Goal: Find specific page/section: Find specific page/section

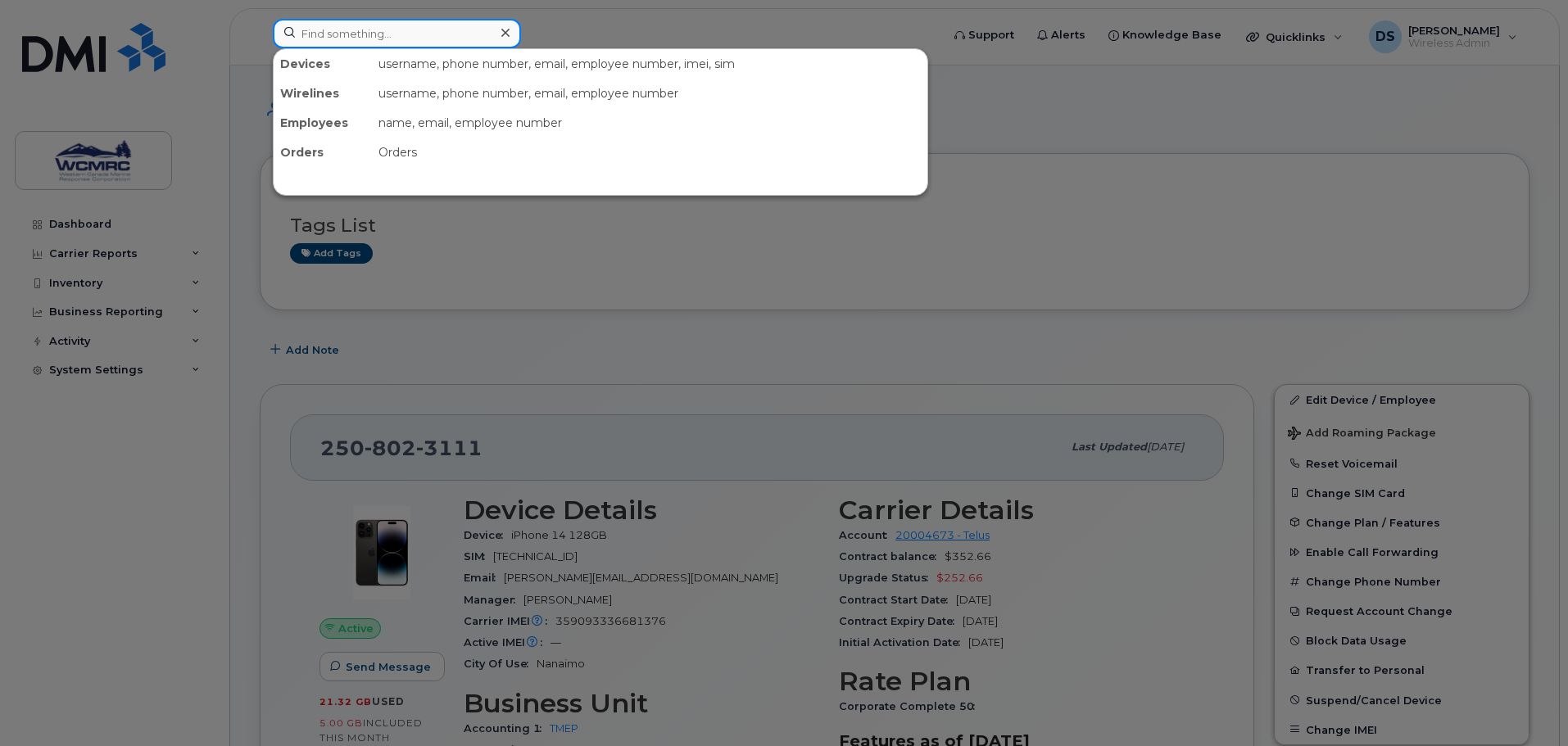
click at [378, 36] on input at bounding box center [397, 34] width 248 height 30
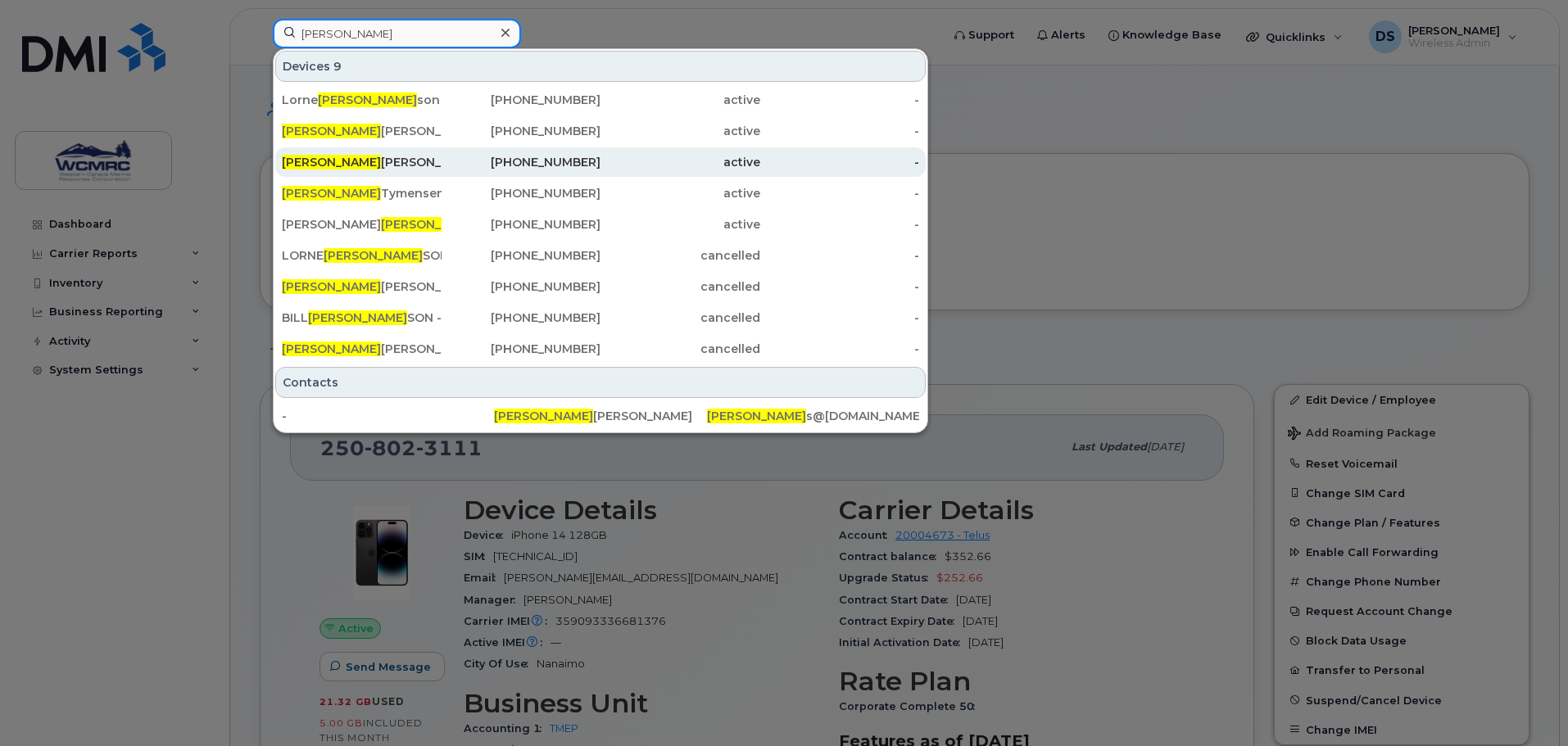
type input "[PERSON_NAME]"
click at [381, 151] on div "[PERSON_NAME]" at bounding box center [362, 162] width 160 height 30
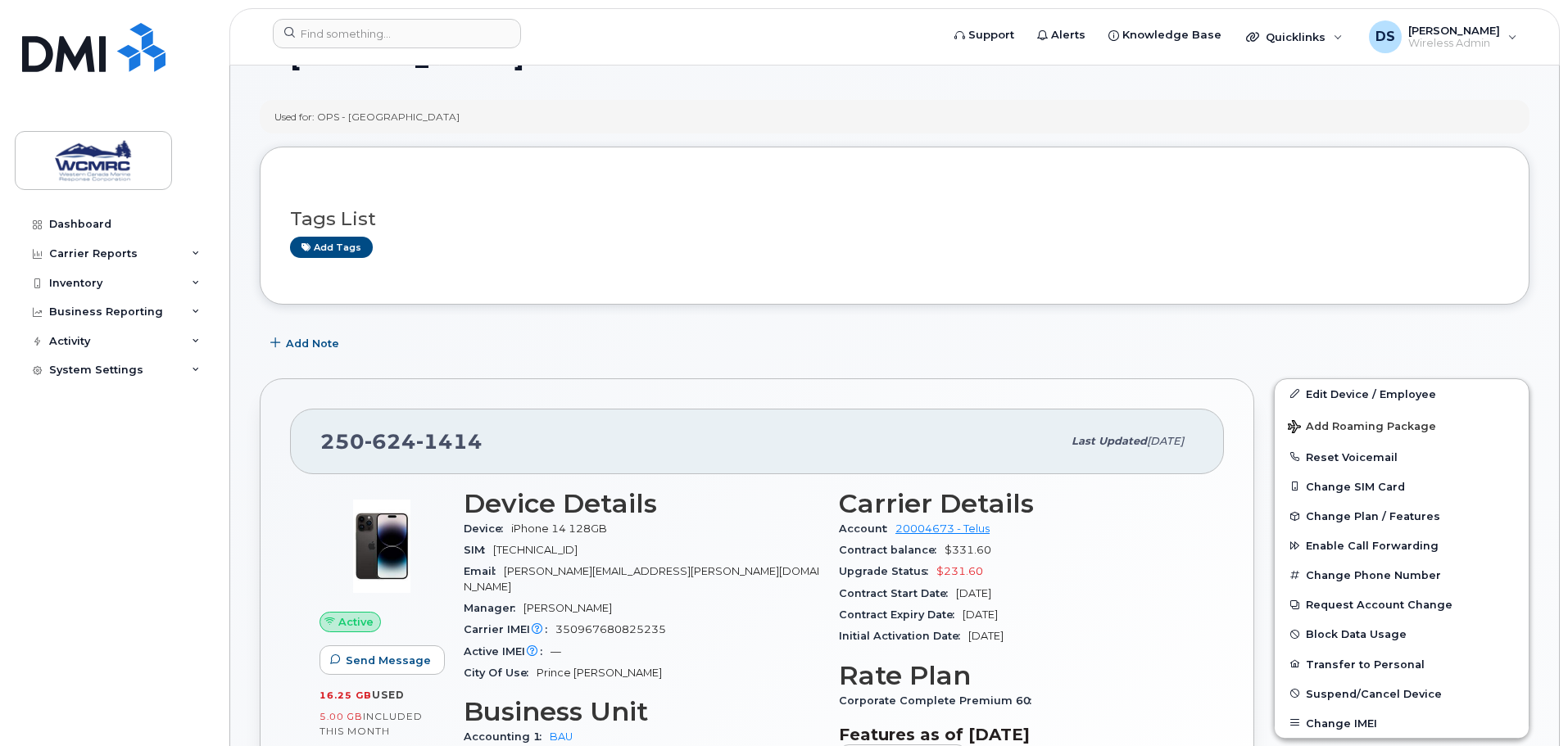
scroll to position [82, 0]
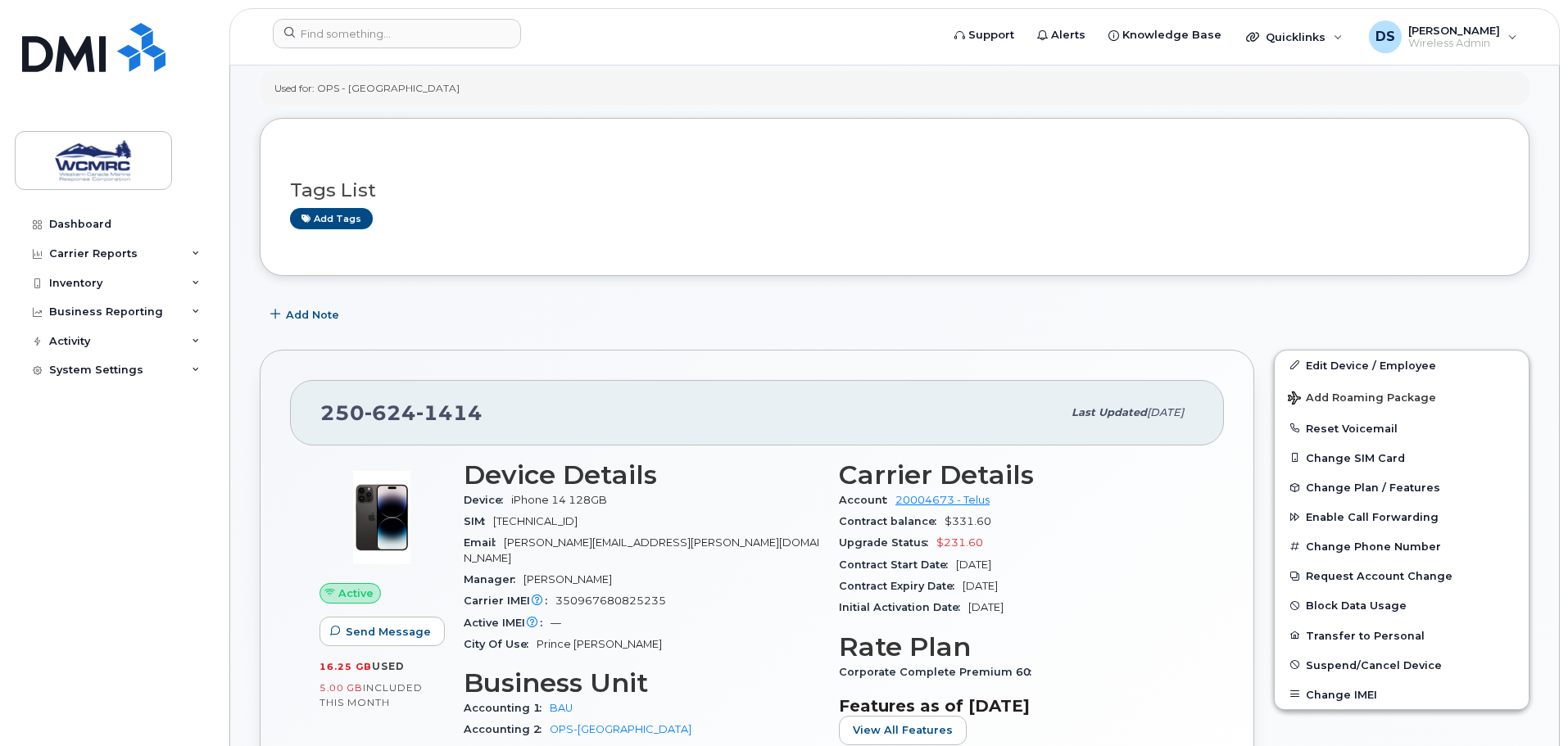
drag, startPoint x: 964, startPoint y: 586, endPoint x: 1035, endPoint y: 583, distance: 71.1
click at [998, 583] on span "Aug 10, 2026" at bounding box center [980, 585] width 36 height 13
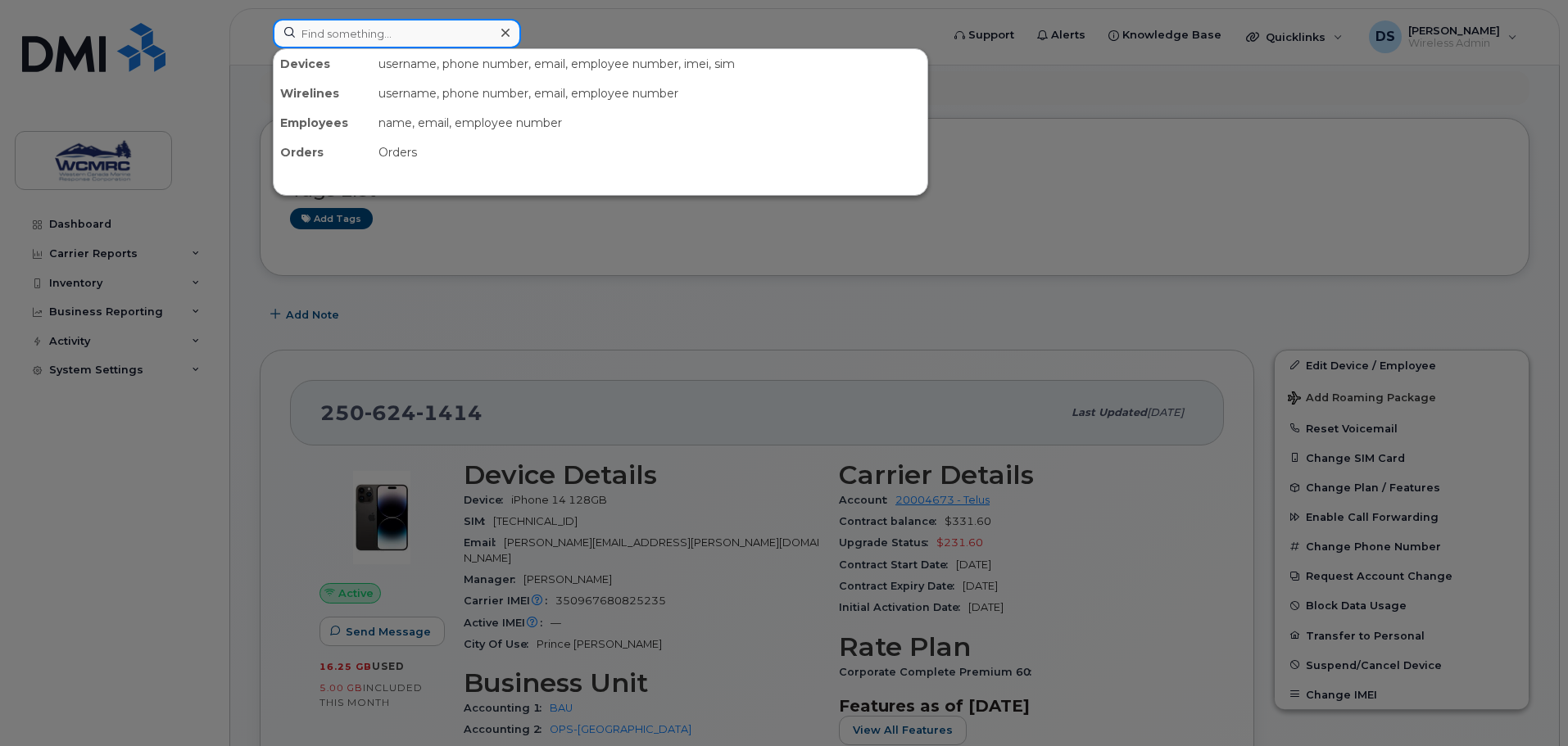
click at [363, 27] on input at bounding box center [397, 34] width 248 height 30
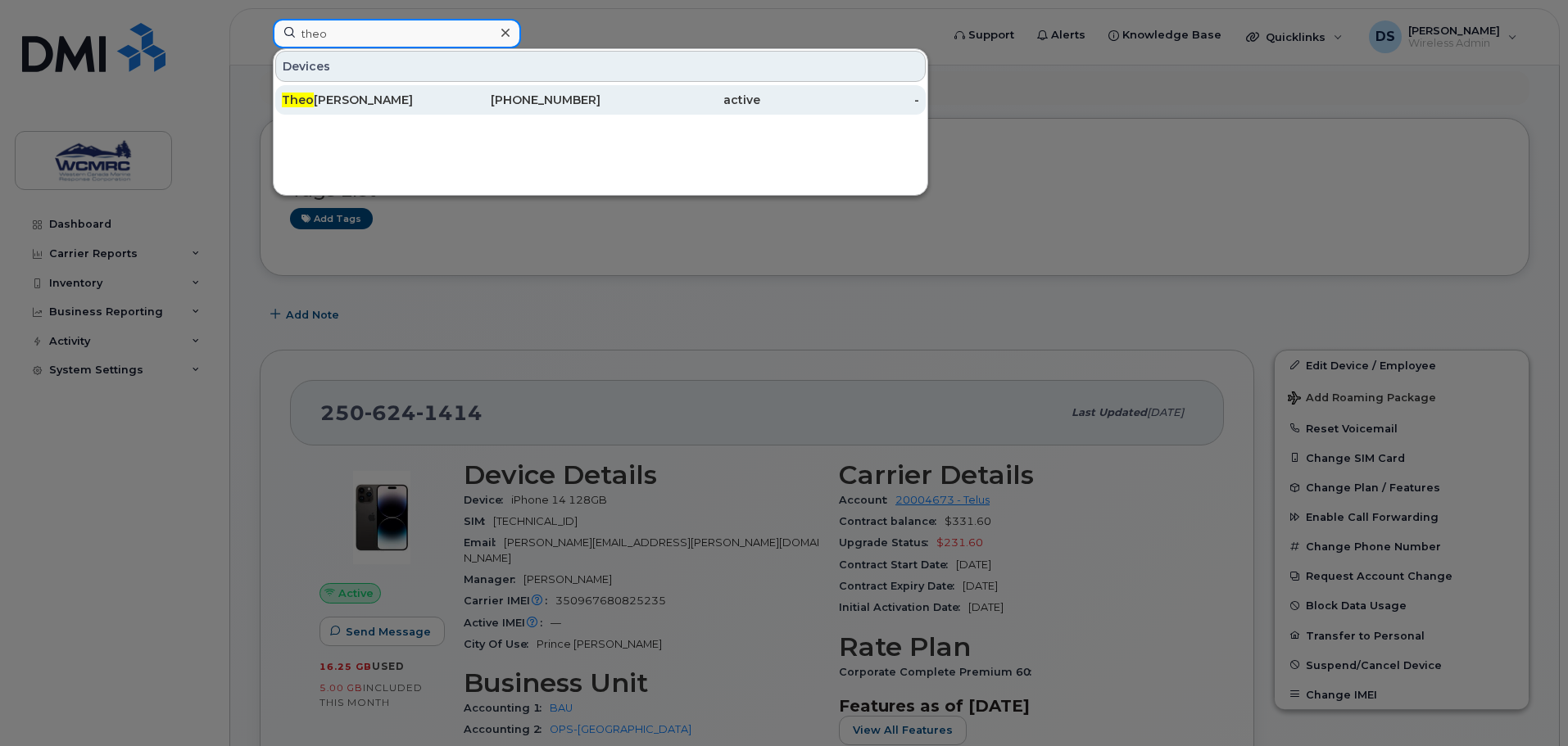
type input "theo"
click at [367, 99] on div "Theo Wiles" at bounding box center [362, 99] width 160 height 16
